Goal: Task Accomplishment & Management: Manage account settings

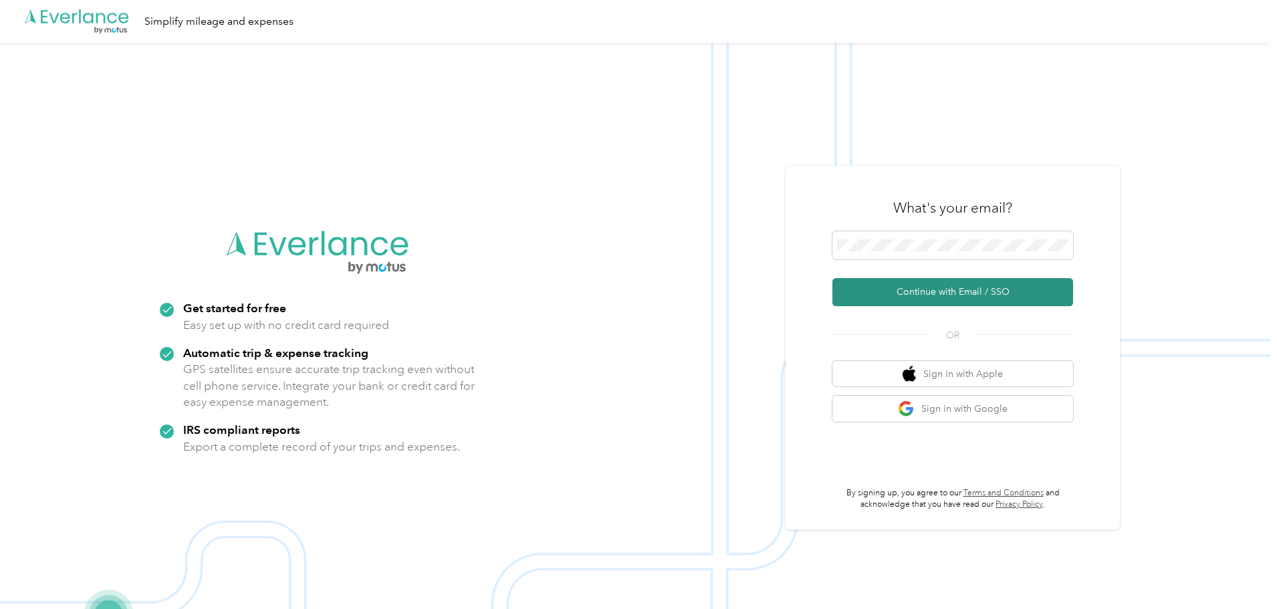
click at [937, 283] on button "Continue with Email / SSO" at bounding box center [953, 292] width 241 height 28
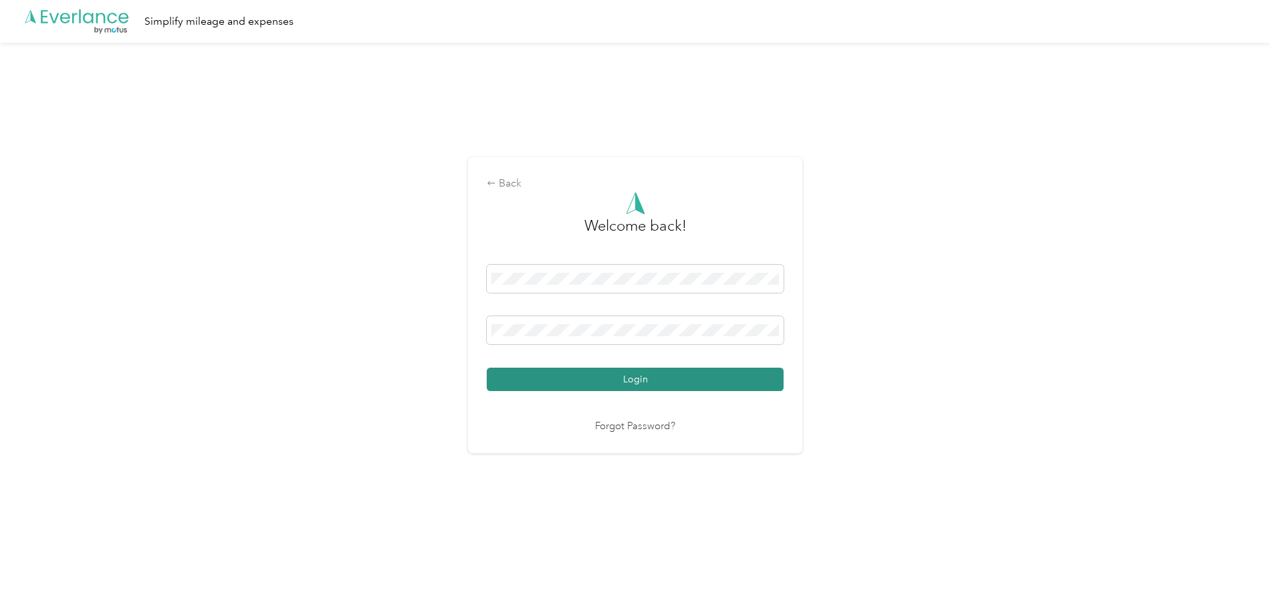
click at [577, 379] on button "Login" at bounding box center [635, 379] width 297 height 23
